Goal: Information Seeking & Learning: Learn about a topic

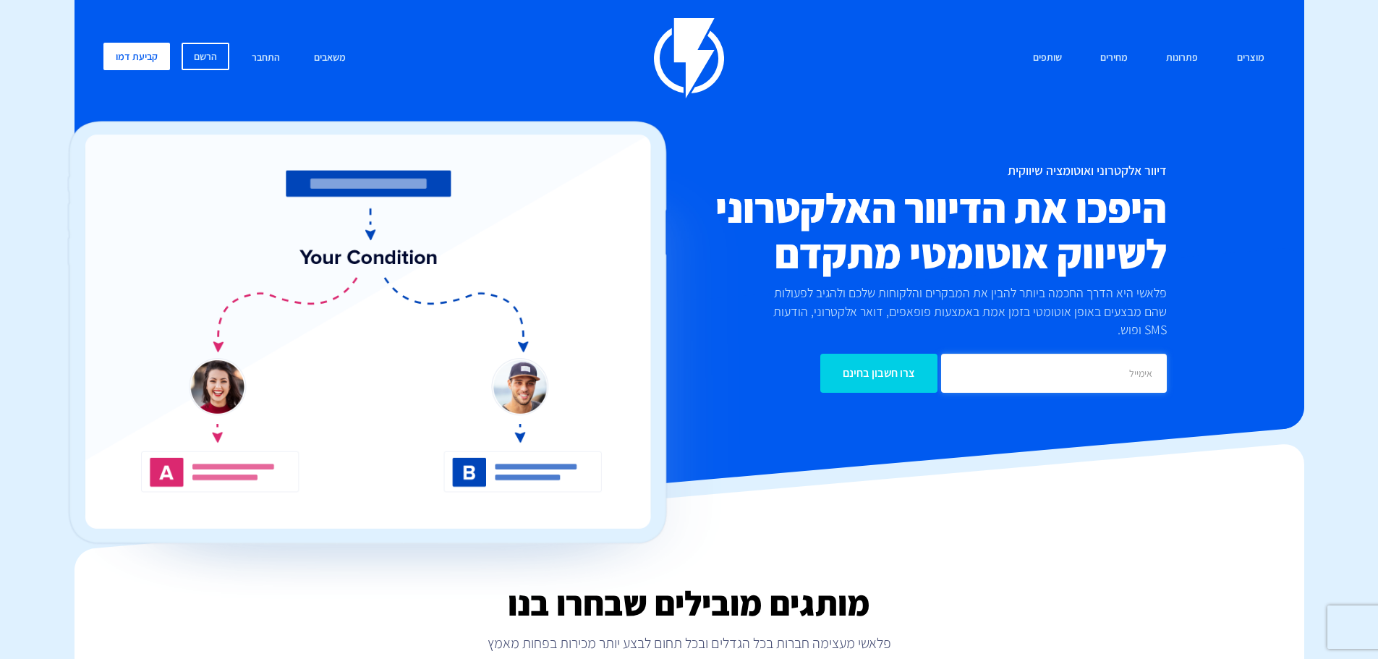
click at [1041, 354] on input "email" at bounding box center [1054, 373] width 226 height 39
type input "pnina@insight-marketing.co.il"
click at [1050, 362] on input "pnina@insight-marketing.co.il" at bounding box center [1054, 373] width 226 height 39
click at [994, 355] on input "pnina@insight-marketing.co.il" at bounding box center [1054, 373] width 226 height 39
drag, startPoint x: 1060, startPoint y: 355, endPoint x: 1348, endPoint y: 332, distance: 288.9
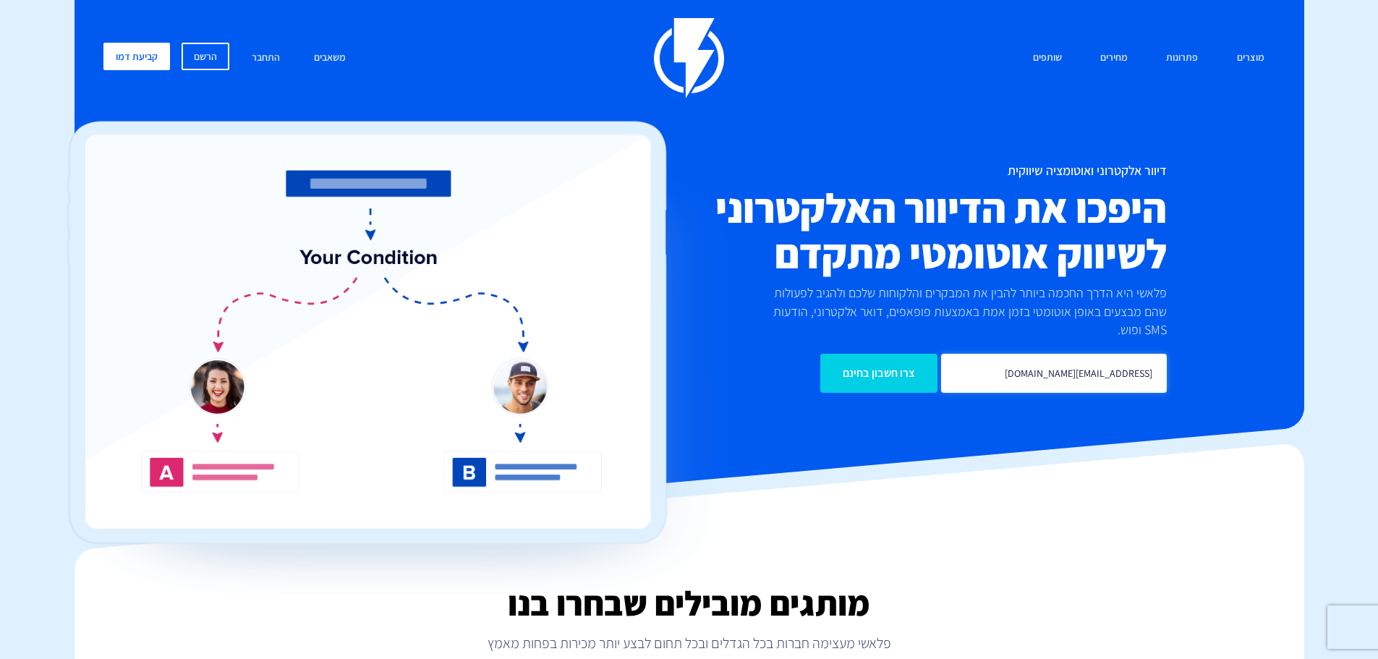
click at [1071, 355] on input "pnina@insight-marketing.co.il" at bounding box center [1054, 373] width 226 height 39
click at [1060, 355] on input "email" at bounding box center [1054, 373] width 226 height 39
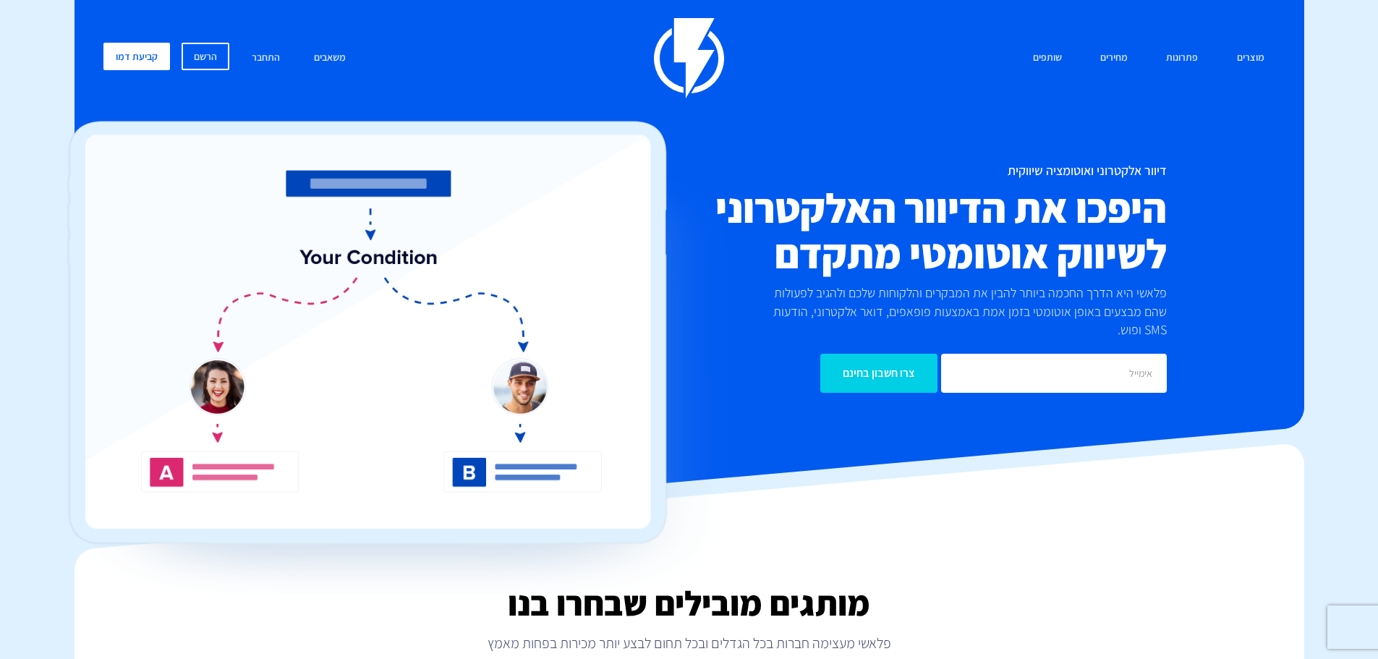
click at [1238, 345] on div "דיוור אלקטרוני ואוטומציה שיווקית היפכו את הדיוור האלקטרוני לשיווק אוטומטי מתקדם…" at bounding box center [690, 278] width 1194 height 229
